Goal: Transaction & Acquisition: Purchase product/service

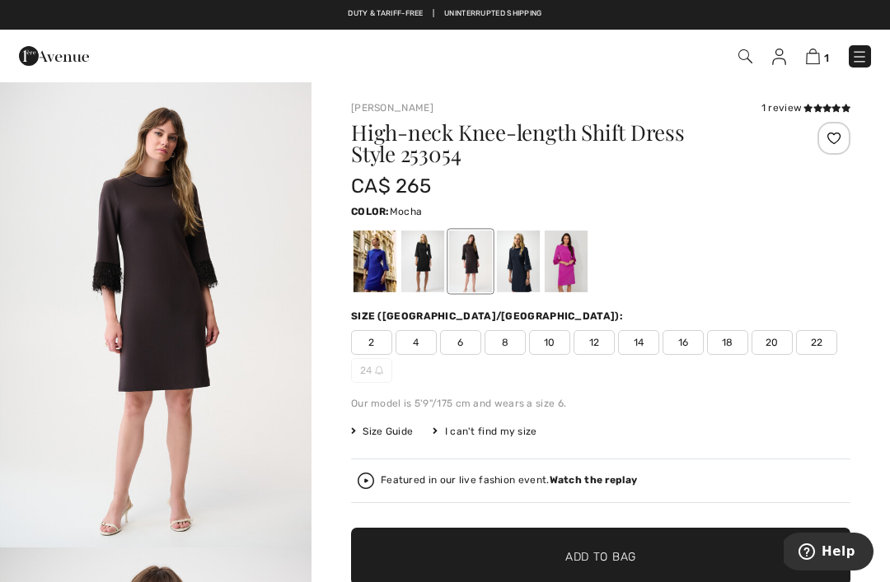
click at [523, 255] on div at bounding box center [518, 262] width 43 height 62
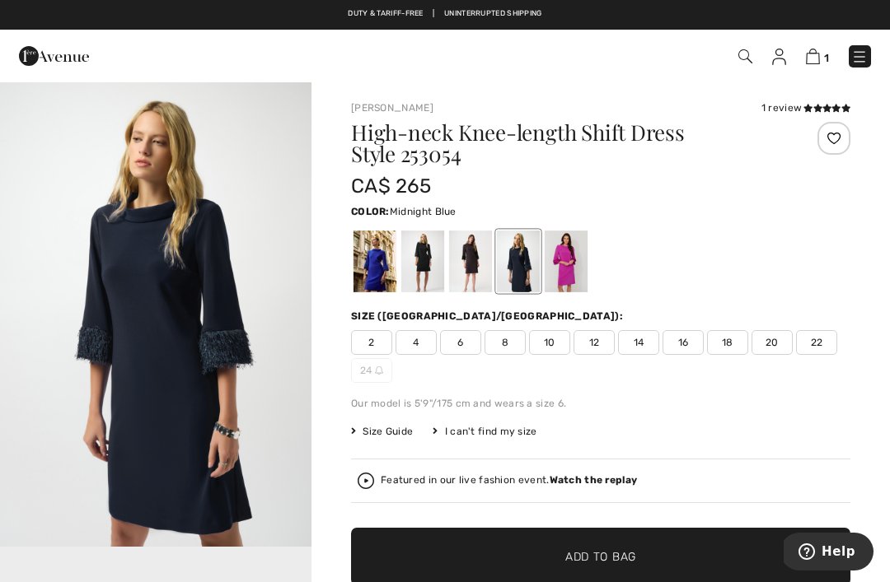
click at [693, 339] on span "16" at bounding box center [682, 342] width 41 height 25
click at [819, 55] on img at bounding box center [813, 57] width 14 height 16
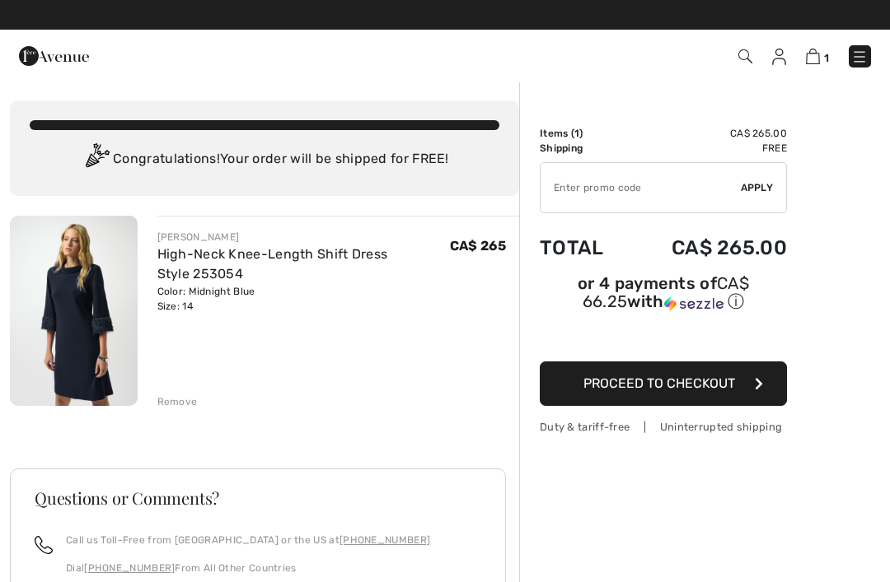
click at [161, 399] on div "Remove" at bounding box center [177, 402] width 40 height 15
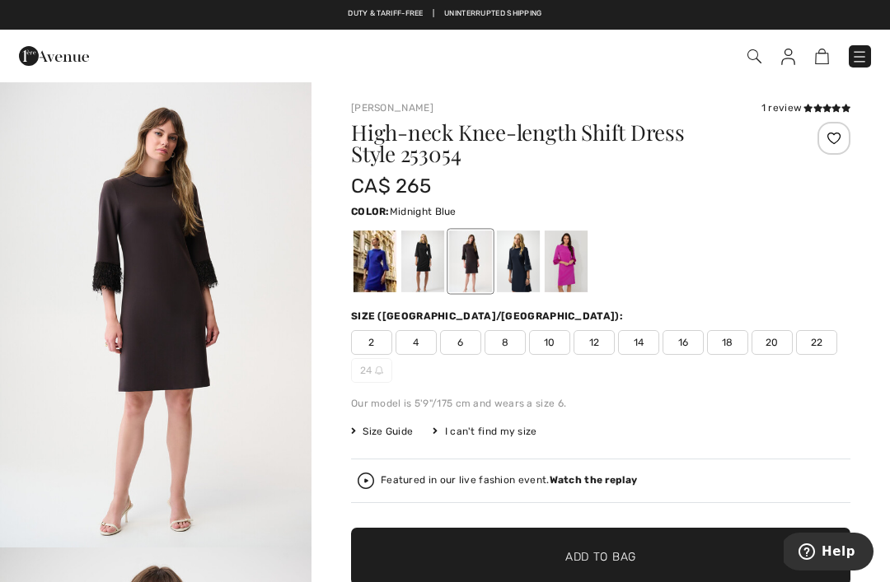
click at [524, 266] on div at bounding box center [518, 262] width 43 height 62
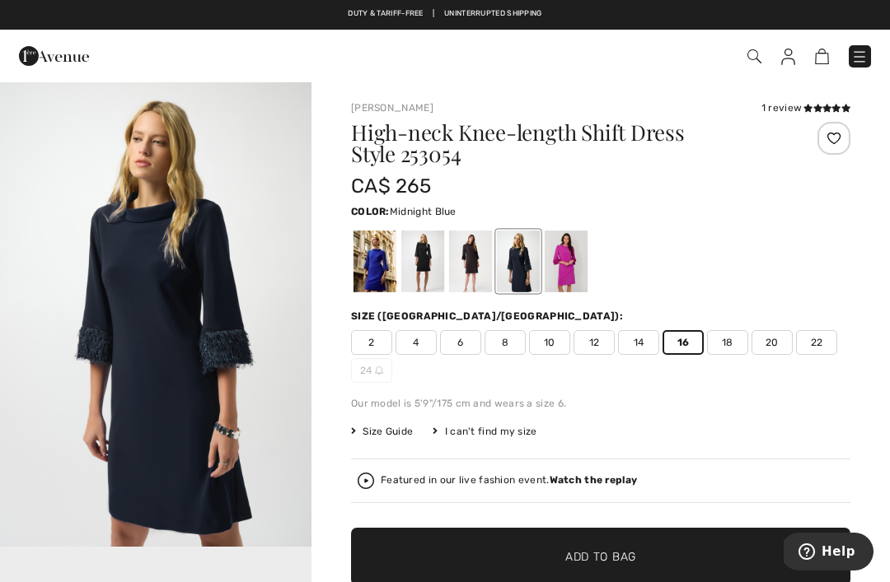
click at [691, 343] on span "16" at bounding box center [682, 342] width 41 height 25
click at [616, 556] on span "Add to Bag" at bounding box center [600, 557] width 71 height 17
click at [606, 553] on span "Add to Bag" at bounding box center [600, 557] width 71 height 17
click at [817, 54] on img at bounding box center [811, 57] width 14 height 16
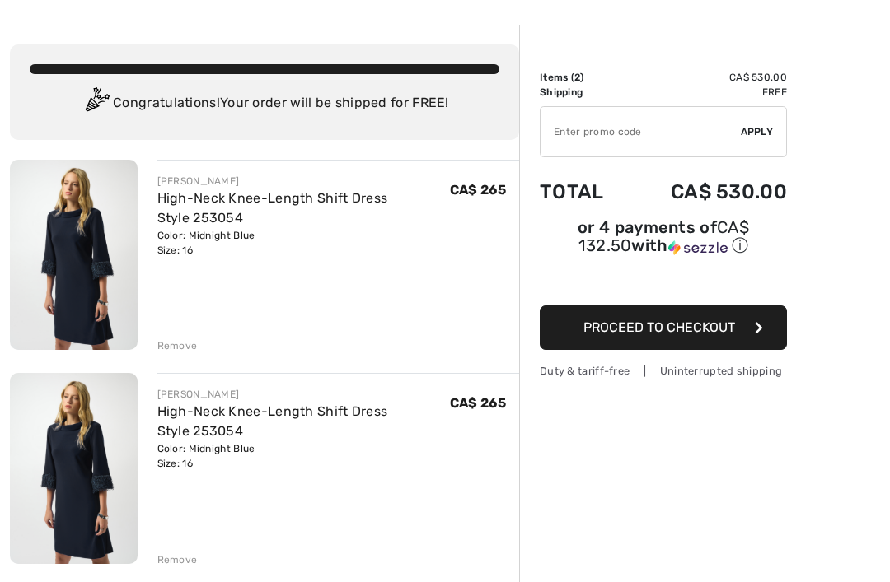
scroll to position [58, 0]
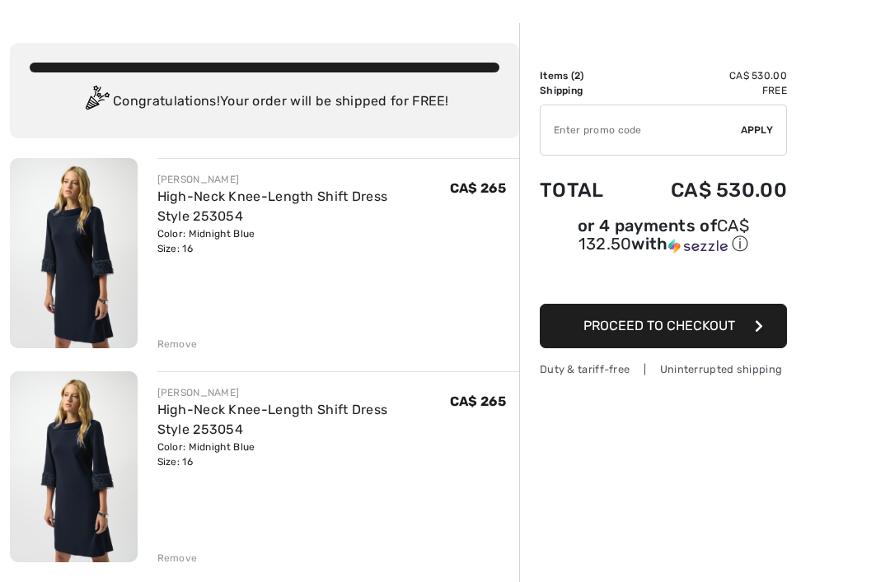
click at [187, 565] on div "Remove" at bounding box center [177, 558] width 40 height 15
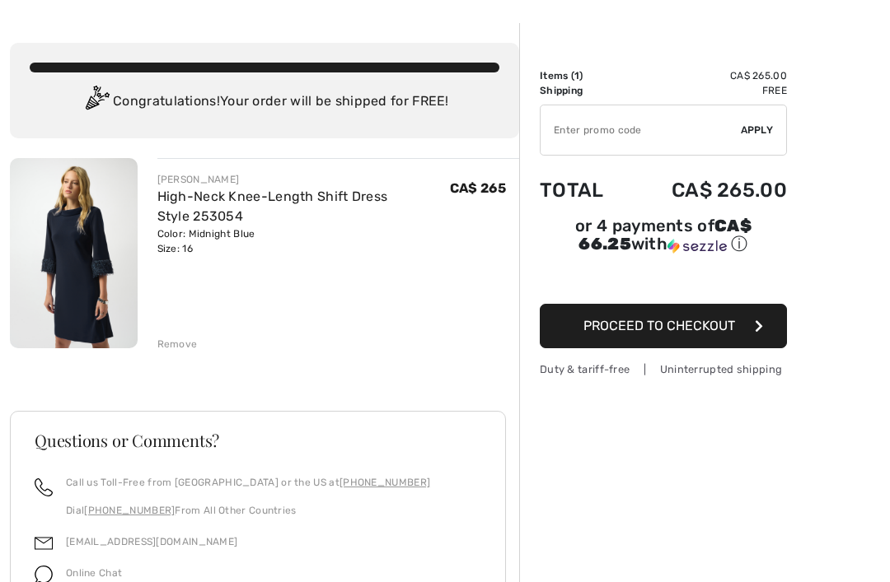
scroll to position [84, 0]
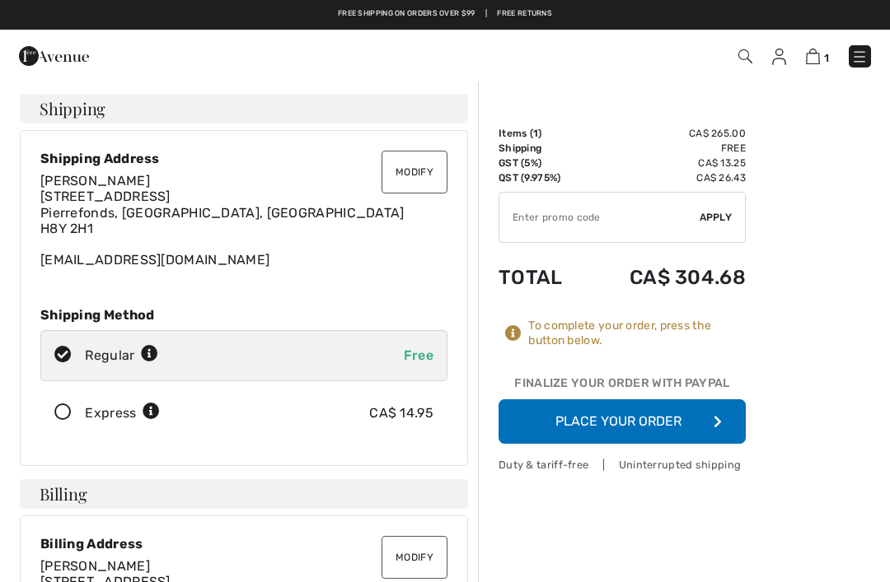
click at [644, 423] on button "Place Your Order" at bounding box center [621, 421] width 247 height 44
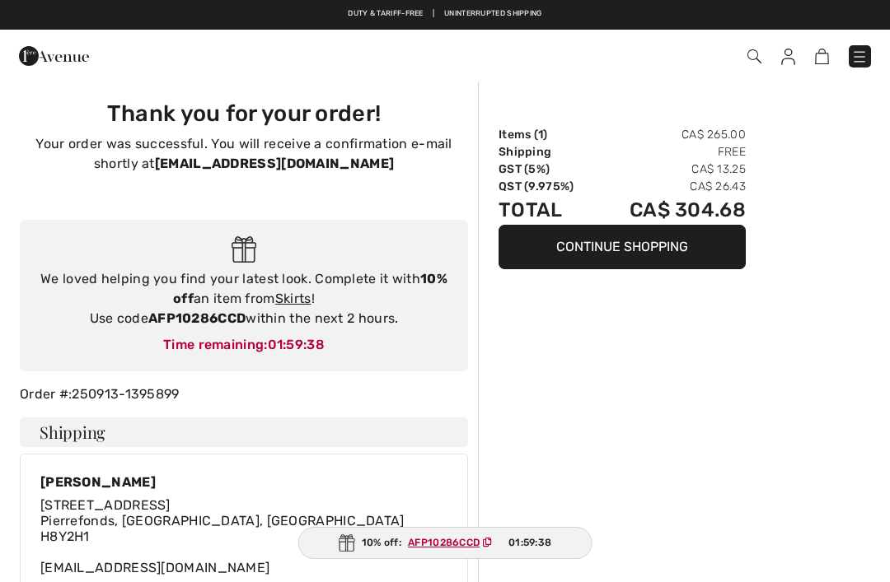
checkbox input "true"
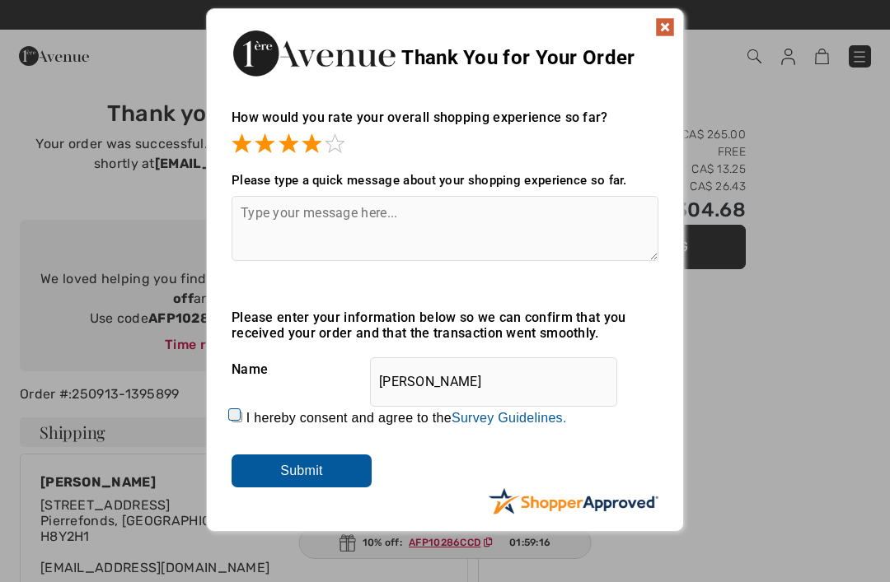
click at [348, 132] on div "How would you rate your overall shopping experience so far?" at bounding box center [444, 124] width 427 height 63
click at [344, 145] on span at bounding box center [335, 143] width 20 height 20
click at [313, 475] on input "Submit" at bounding box center [301, 471] width 140 height 33
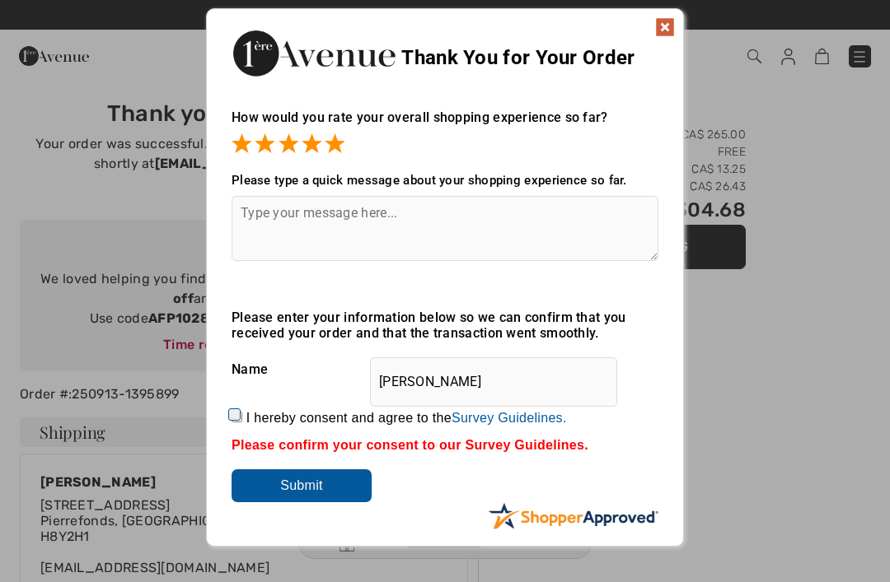
click at [331, 494] on input "Submit" at bounding box center [301, 485] width 140 height 33
